Goal: Task Accomplishment & Management: Use online tool/utility

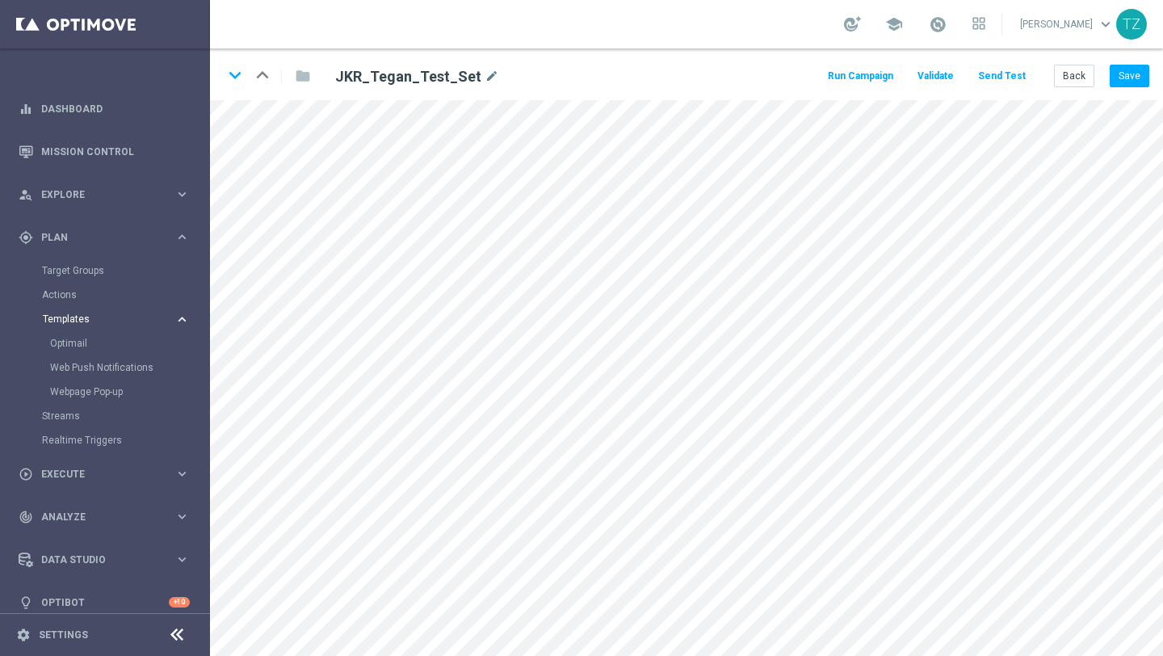
click at [75, 317] on span "Templates" at bounding box center [100, 319] width 115 height 10
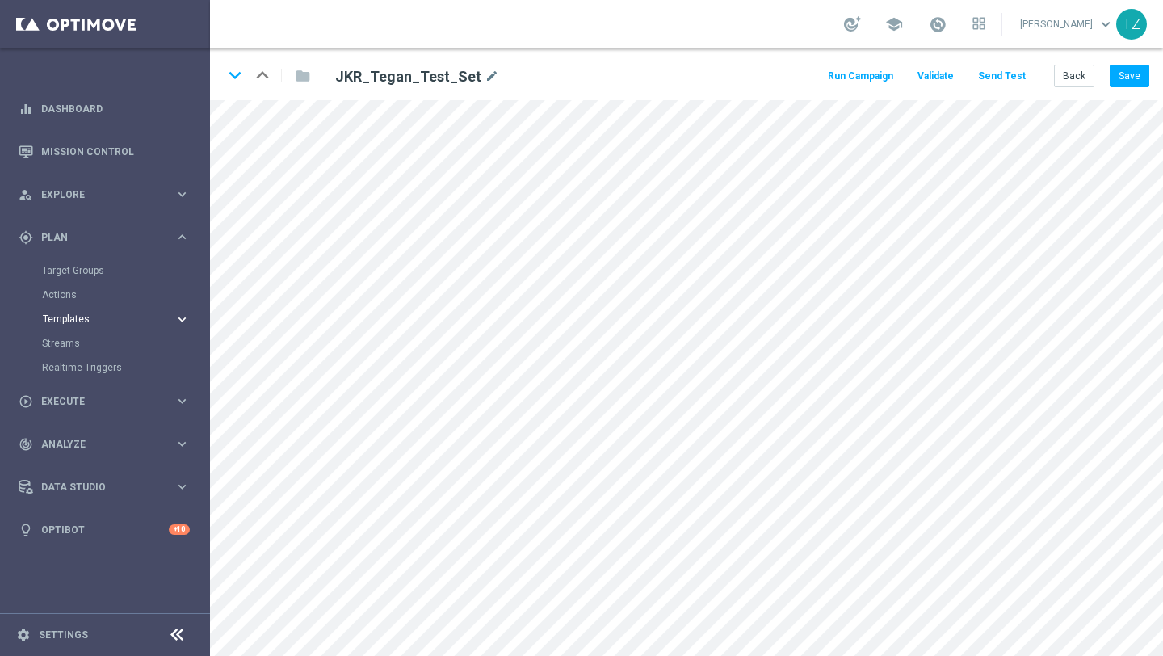
click at [75, 317] on span "Templates" at bounding box center [100, 319] width 115 height 10
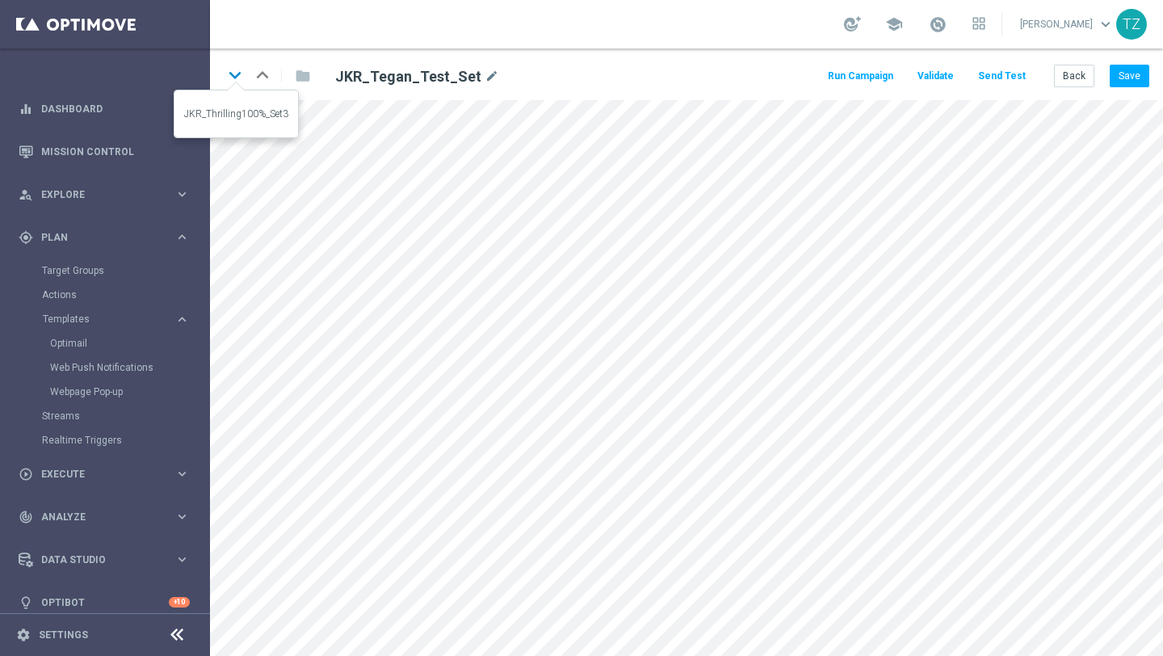
click at [237, 76] on icon "keyboard_arrow_down" at bounding box center [235, 75] width 24 height 24
click at [263, 69] on icon "keyboard_arrow_up" at bounding box center [262, 75] width 24 height 24
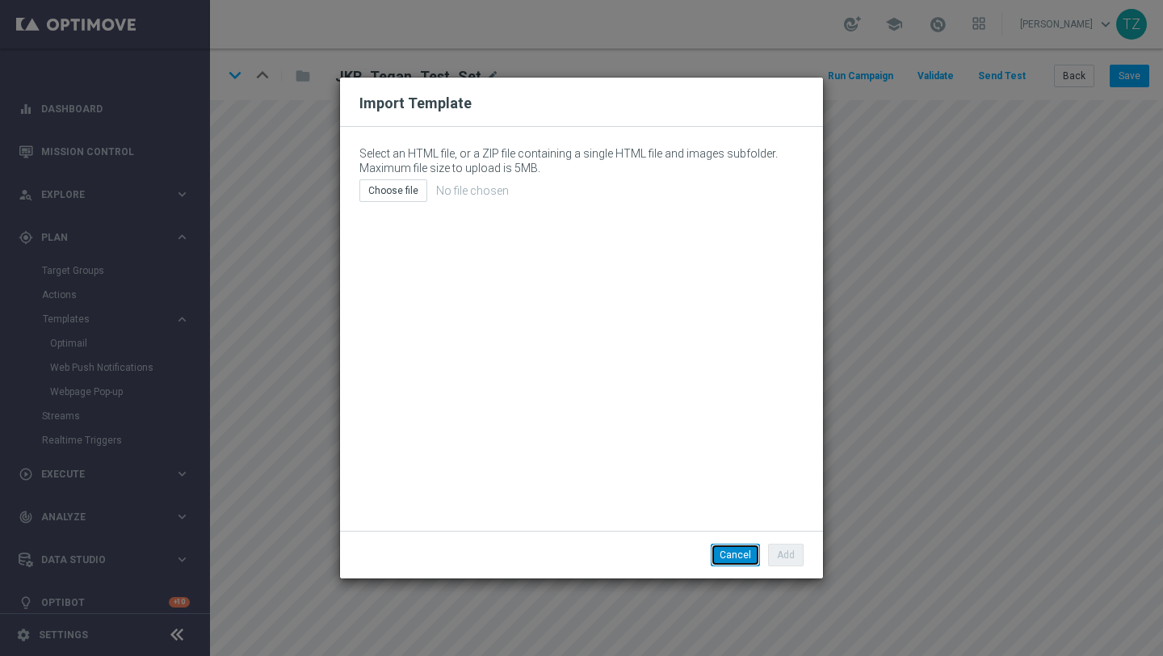
click at [752, 507] on button "Cancel" at bounding box center [735, 555] width 49 height 23
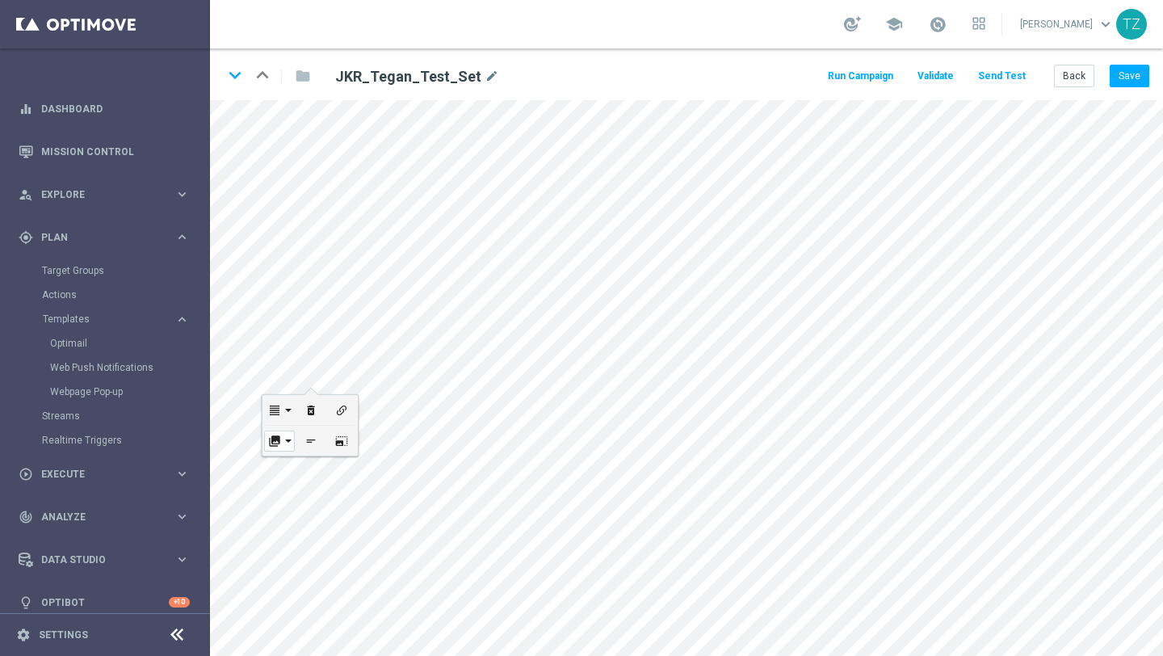
click at [288, 445] on div "collections" at bounding box center [279, 440] width 31 height 21
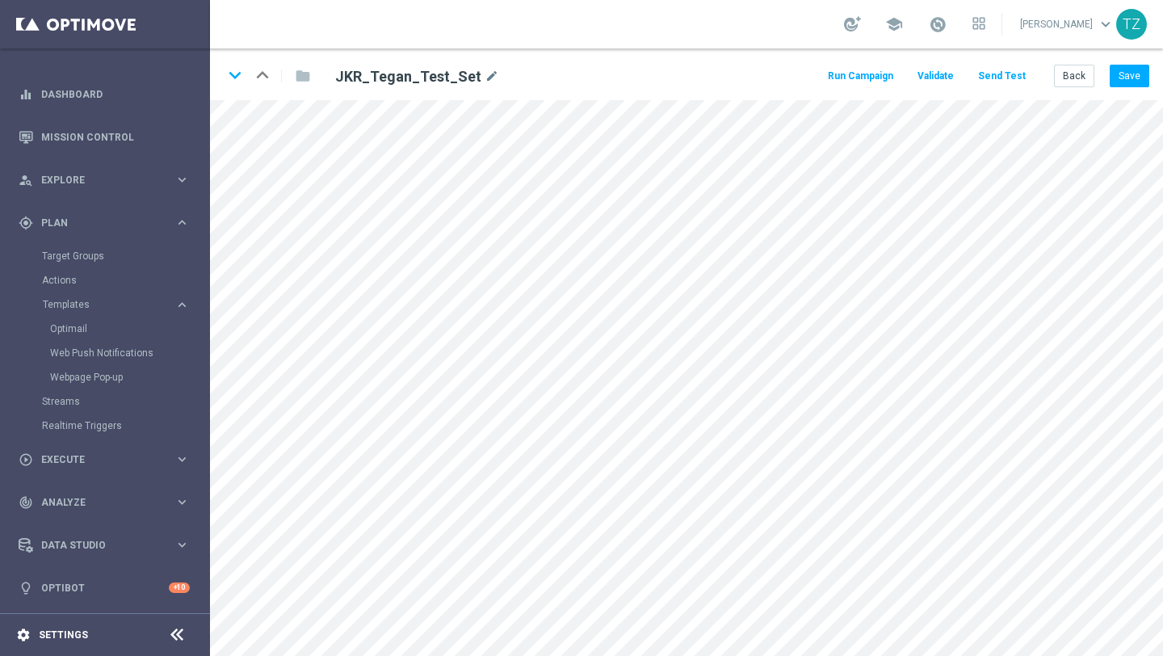
click at [26, 507] on icon "settings" at bounding box center [23, 635] width 15 height 15
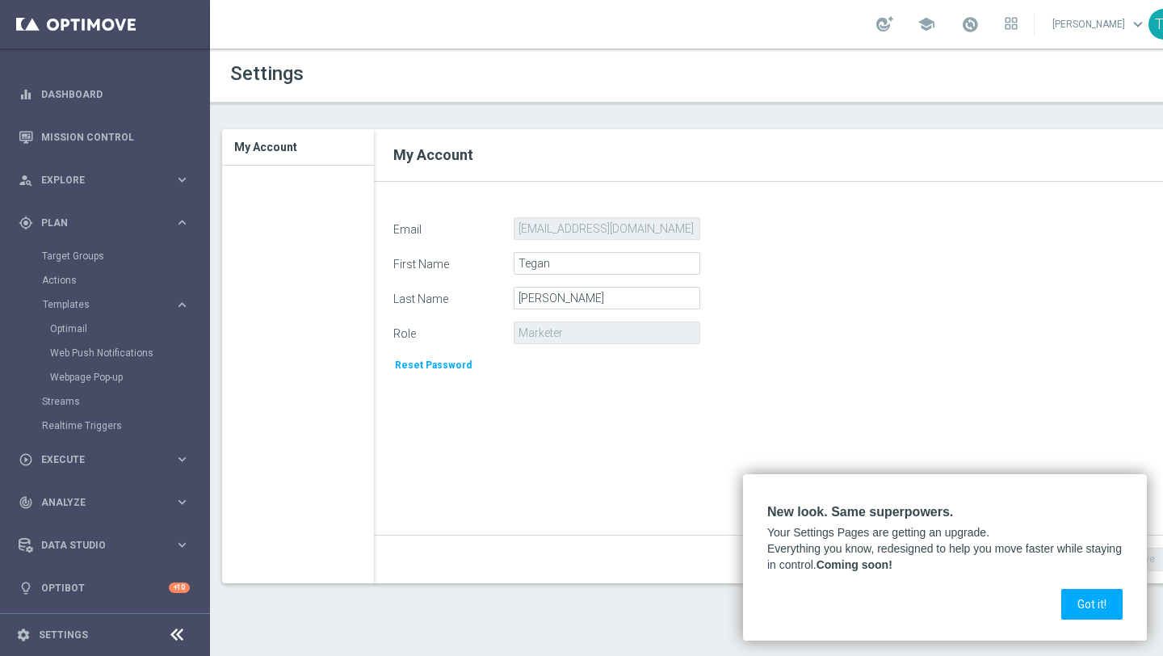
click at [178, 507] on icon at bounding box center [176, 634] width 19 height 19
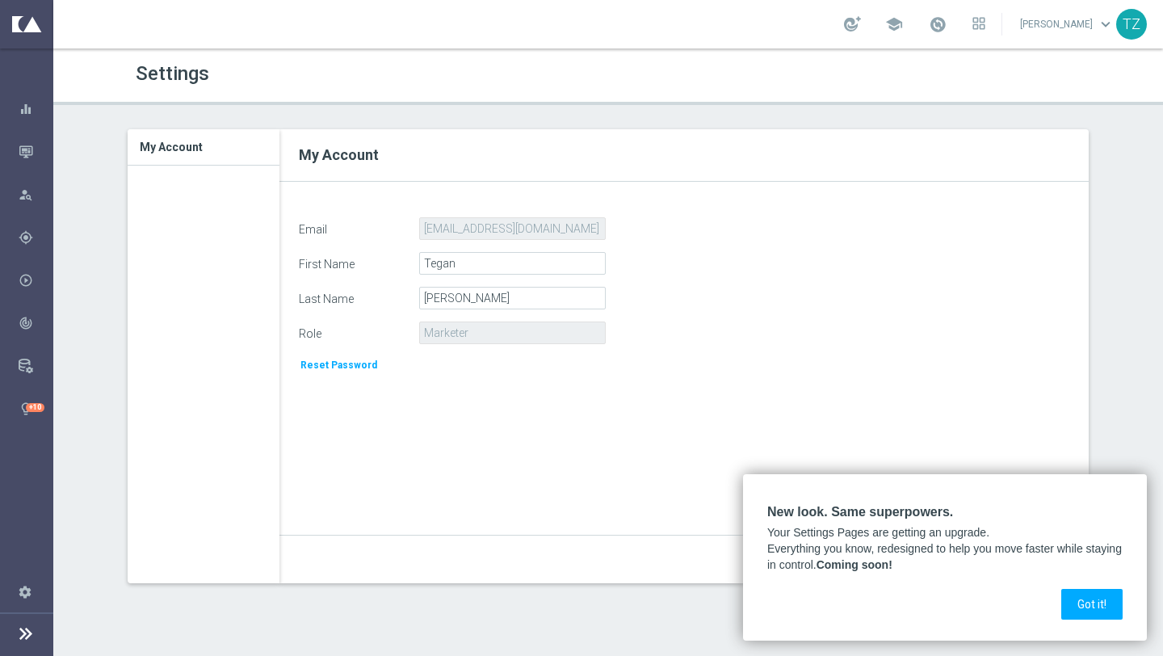
click at [22, 507] on icon at bounding box center [25, 633] width 19 height 19
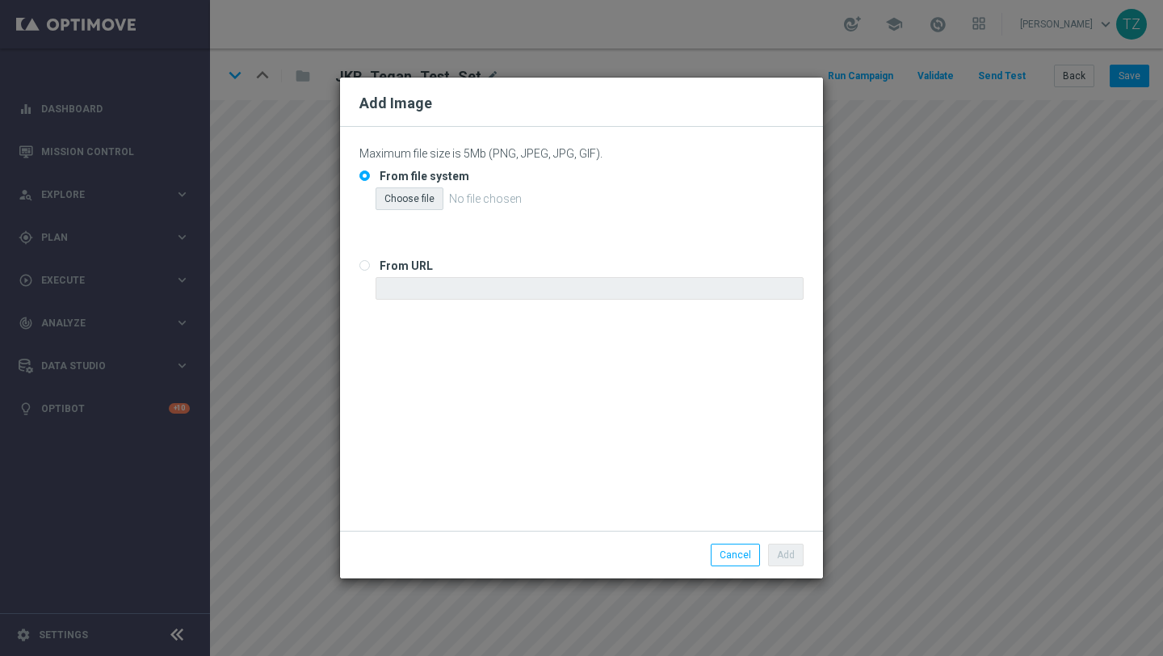
click at [404, 198] on div "Choose file" at bounding box center [410, 198] width 68 height 23
type input "C:\fakepath\Snippet.png"
click at [785, 507] on button "Add" at bounding box center [786, 555] width 36 height 23
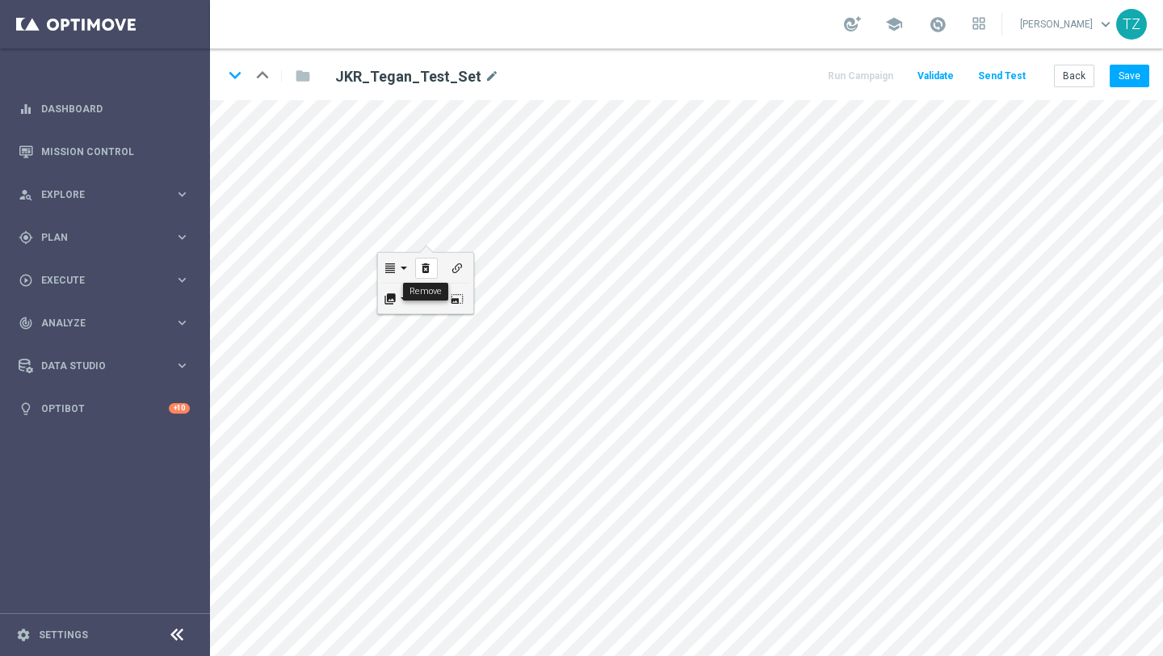
click at [424, 269] on icon "delete_forever" at bounding box center [425, 268] width 12 height 13
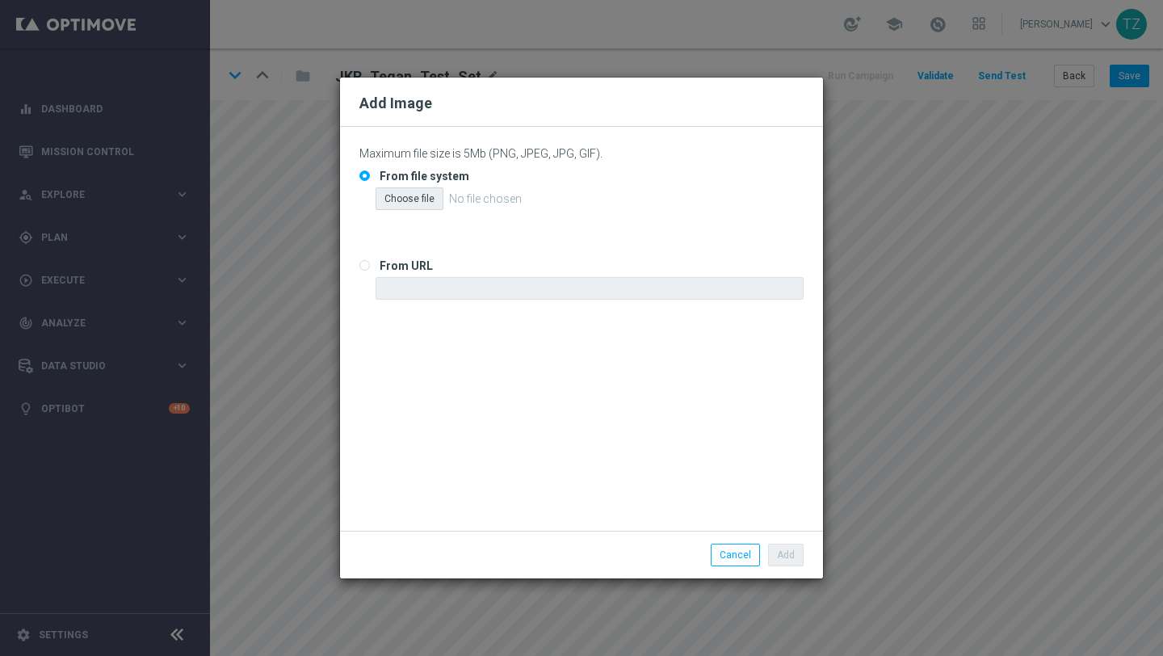
click at [401, 195] on div "Choose file" at bounding box center [410, 198] width 68 height 23
type input "C:\fakepath\Snippet.png"
click at [785, 507] on button "Add" at bounding box center [786, 555] width 36 height 23
click at [426, 200] on div "Choose file" at bounding box center [410, 198] width 68 height 23
type input "C:\fakepath\Snippet.png"
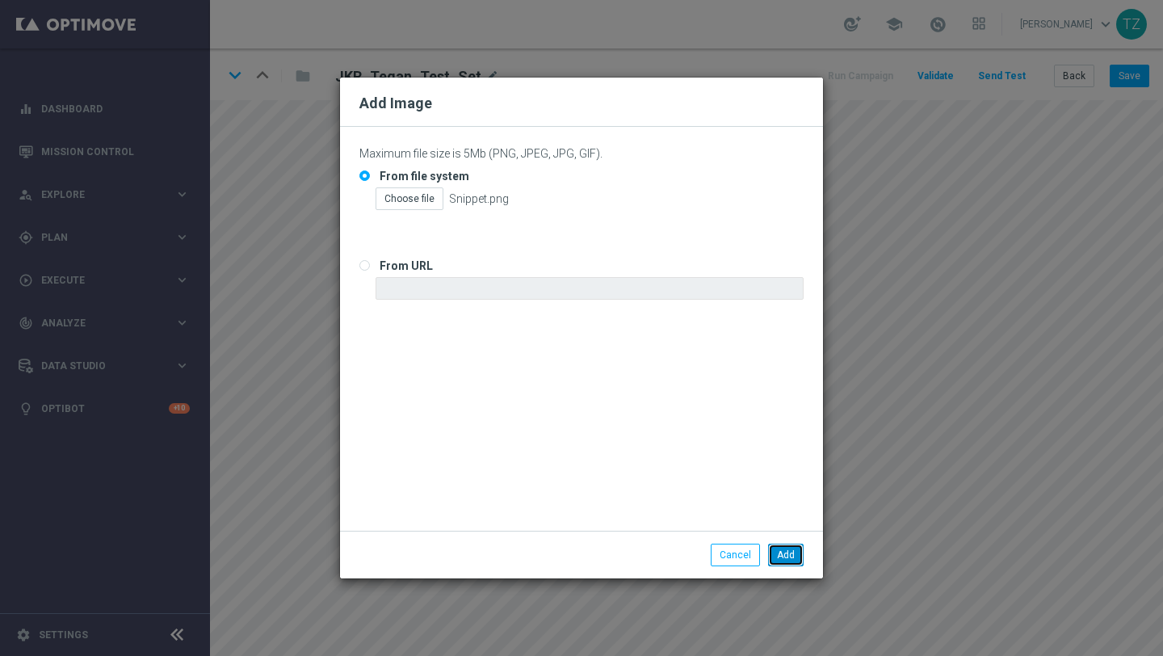
click at [785, 507] on button "Add" at bounding box center [786, 555] width 36 height 23
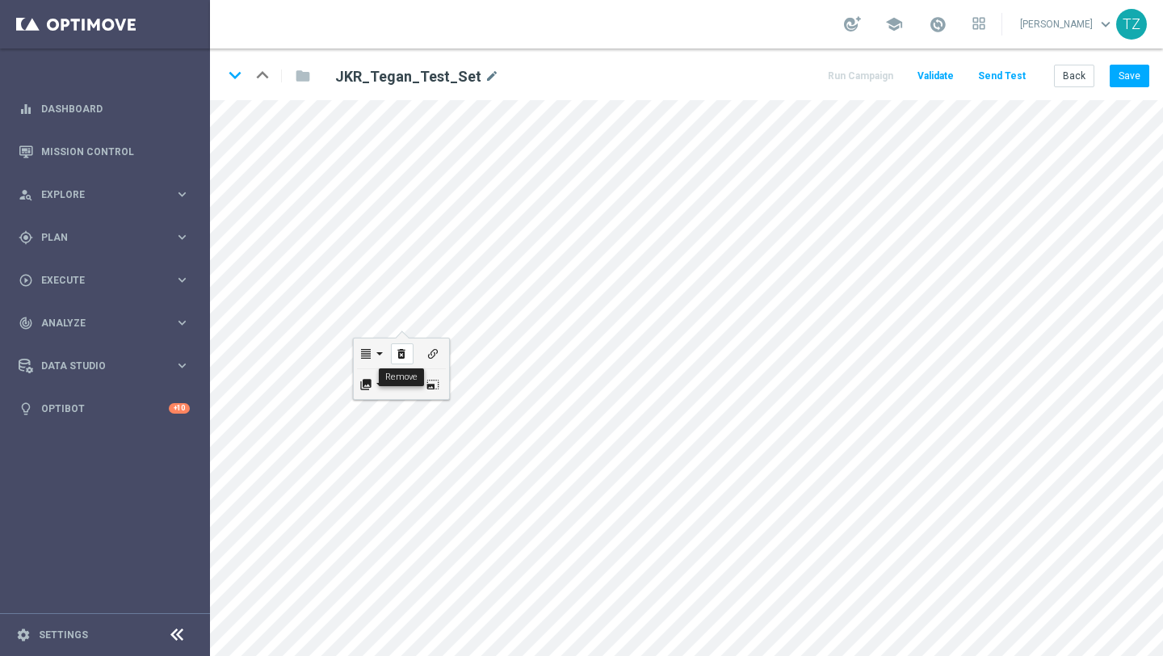
click at [407, 354] on icon "delete_forever" at bounding box center [401, 353] width 12 height 13
